Goal: Task Accomplishment & Management: Use online tool/utility

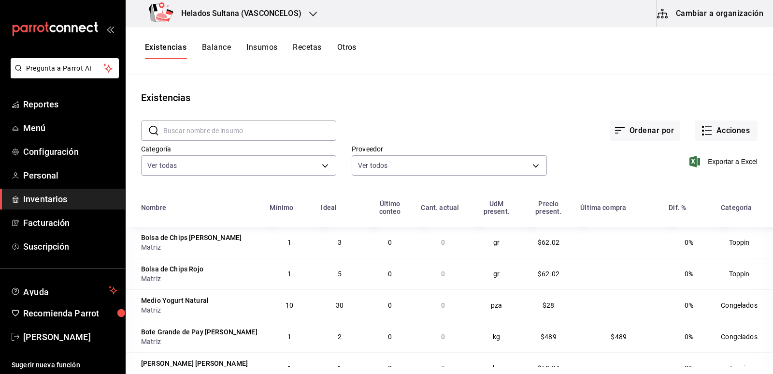
scroll to position [5610, 0]
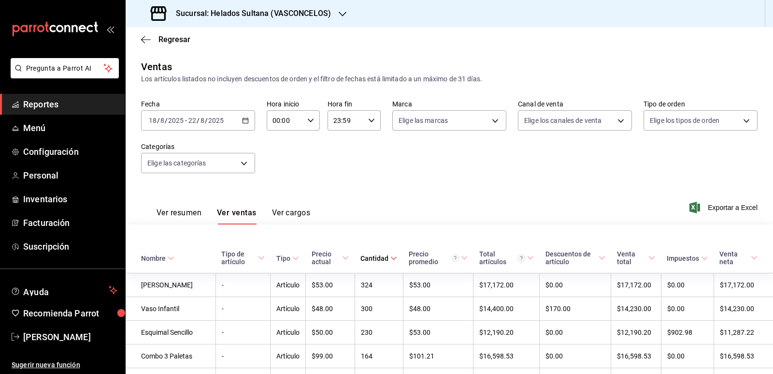
scroll to position [596, 0]
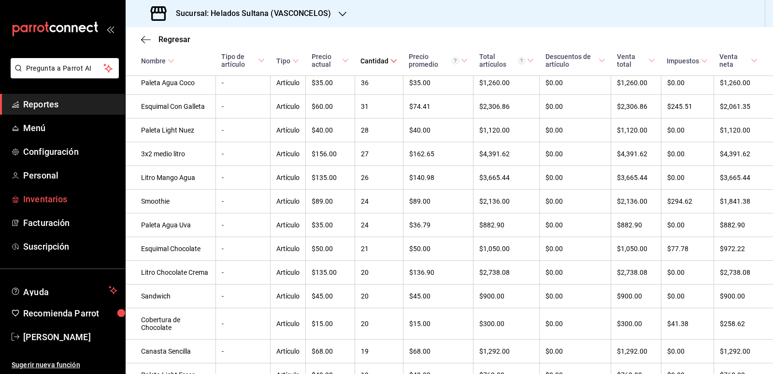
click at [44, 197] on span "Inventarios" at bounding box center [70, 198] width 94 height 13
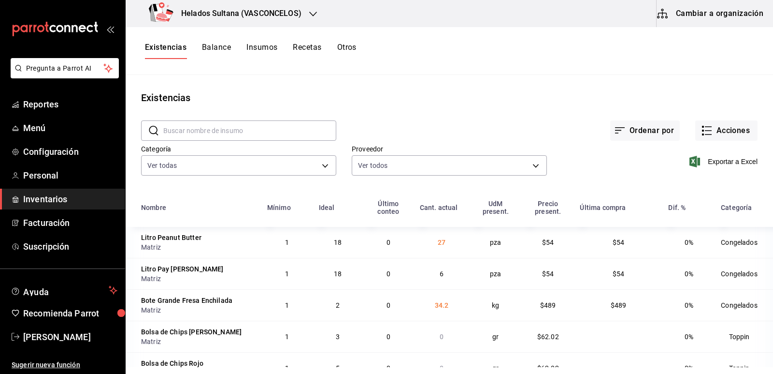
type input "7b25e86c-4894-4516-b27a-a515f03d9b5c,5ce0c5e9-de5f-4f42-929d-7ac1d738b045,e4cee…"
click at [252, 134] on input "text" at bounding box center [249, 130] width 173 height 19
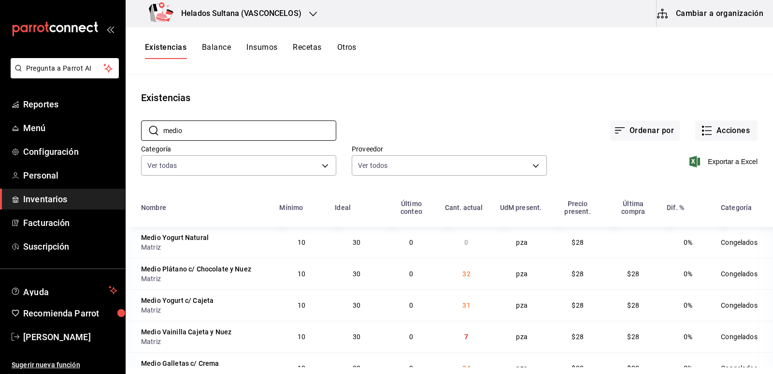
type input "medio"
click at [508, 86] on main "Existencias ​ medio ​ Ordenar por Acciones Categoría Ver todas 9d7c0833-9408-45…" at bounding box center [450, 221] width 648 height 292
click at [707, 128] on button "Acciones" at bounding box center [726, 130] width 62 height 20
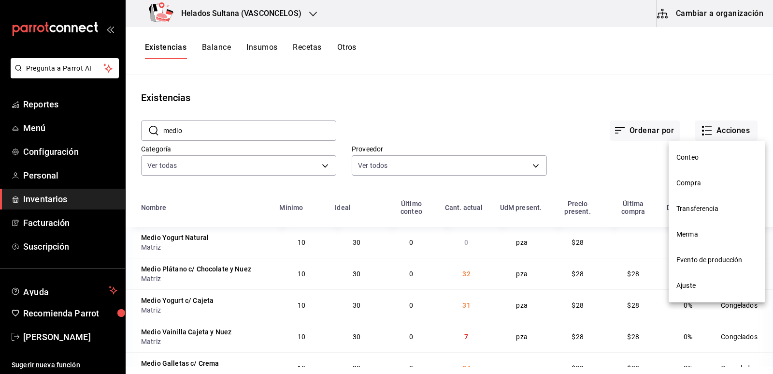
click at [689, 279] on li "Ajuste" at bounding box center [717, 286] width 97 height 26
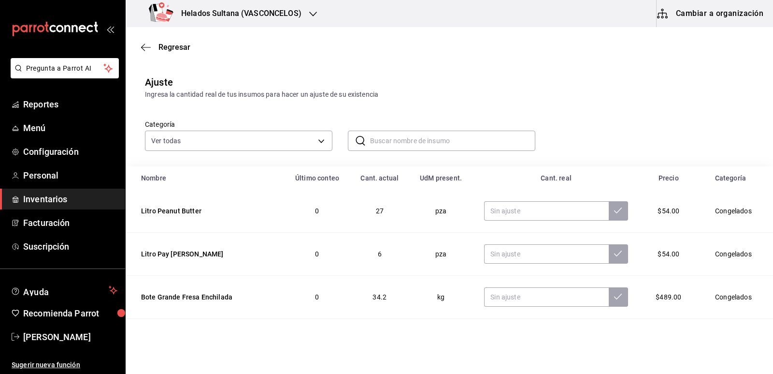
click at [482, 137] on input "text" at bounding box center [452, 140] width 165 height 19
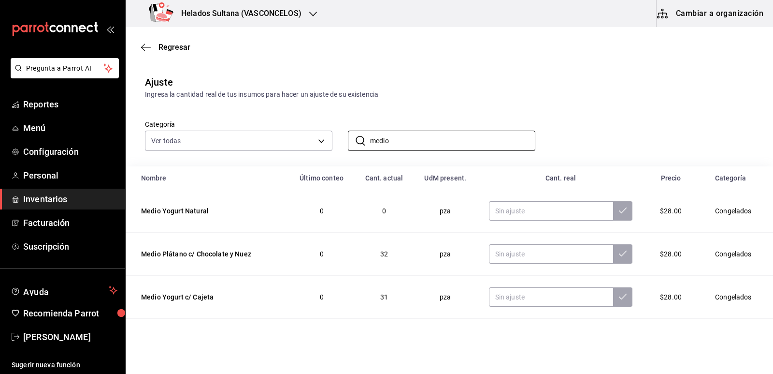
type input "medio"
click at [555, 105] on div "Categoría Ver todas 9d7c0833-9408-45a5-a882-93b31da9ea45,47676bda-ffc7-450b-a11…" at bounding box center [434, 125] width 609 height 51
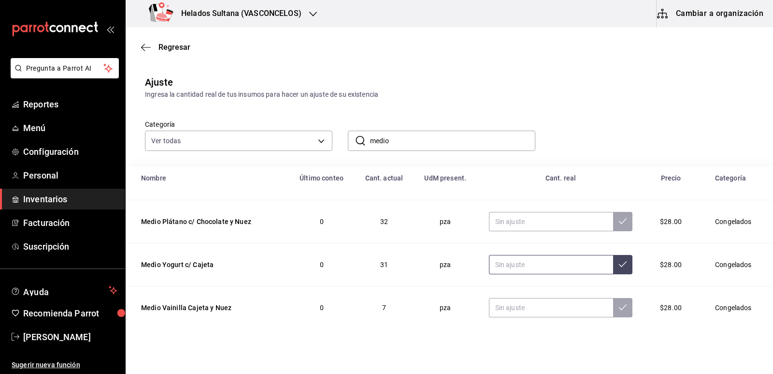
scroll to position [48, 0]
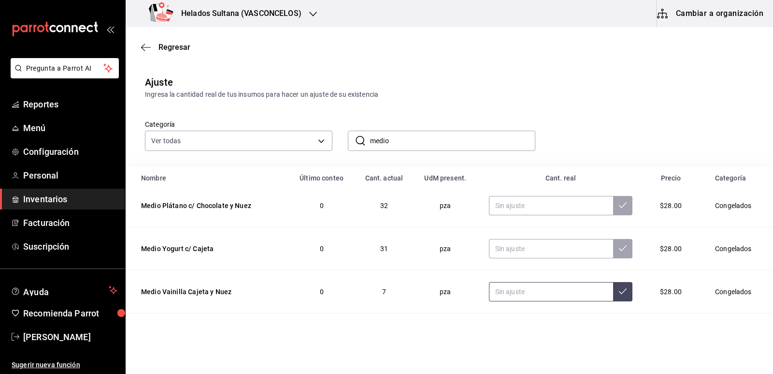
click at [528, 295] on input "text" at bounding box center [551, 291] width 125 height 19
type input "0.00"
click at [614, 81] on div "Ajuste Ingresa la cantidad real de tus insumos para hacer un ajuste de su exist…" at bounding box center [450, 87] width 648 height 25
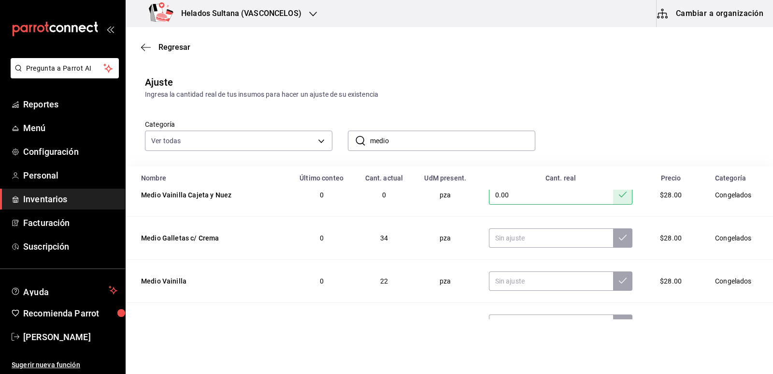
scroll to position [188, 0]
click at [48, 106] on span "Reportes" at bounding box center [70, 104] width 94 height 13
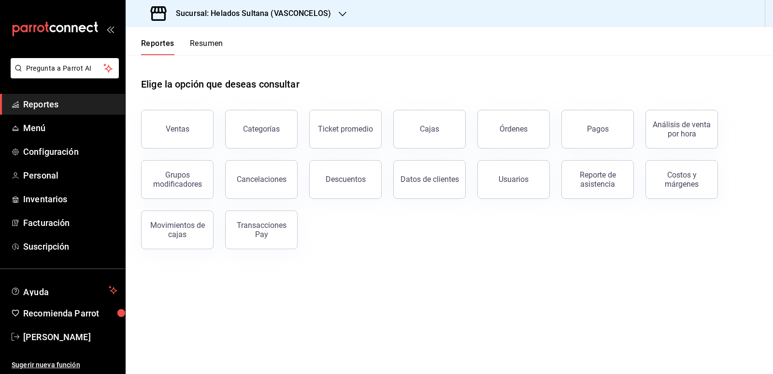
click at [201, 45] on button "Resumen" at bounding box center [206, 47] width 33 height 16
